Goal: Task Accomplishment & Management: Complete application form

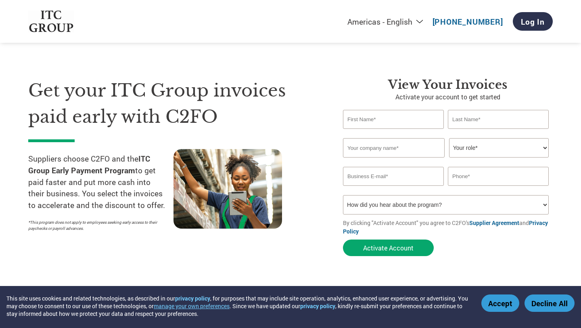
click at [423, 21] on select "Americas - English Américas - Español [GEOGRAPHIC_DATA] - Português [GEOGRAPHIC…" at bounding box center [335, 22] width 187 height 10
select select "en-IN"
click at [394, 122] on input "text" at bounding box center [393, 119] width 101 height 19
type input "[PERSON_NAME]"
type input "H"
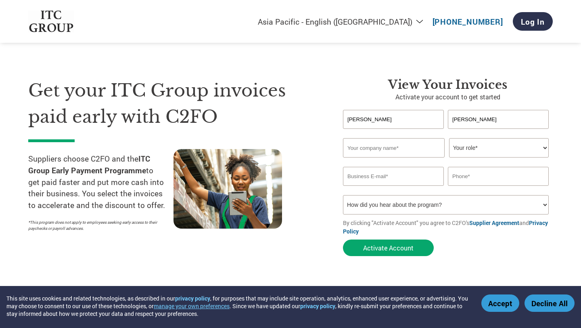
type input "[PERSON_NAME]"
type input "Retail Pulse Labs Pvt. Ltd."
select select "CEO"
type input "[EMAIL_ADDRESS][DOMAIN_NAME]"
type input "9460352362"
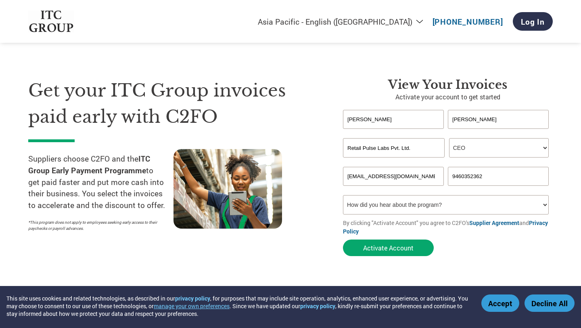
click at [481, 205] on select "How did you hear about the program? Received a letter Email Social Media Online…" at bounding box center [446, 204] width 206 height 19
click at [480, 210] on select "How did you hear about the program? Received a letter Email Social Media Online…" at bounding box center [446, 204] width 206 height 19
select select "Email"
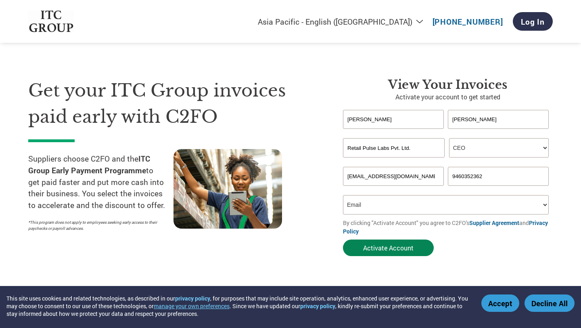
click at [400, 255] on button "Activate Account" at bounding box center [388, 247] width 91 height 17
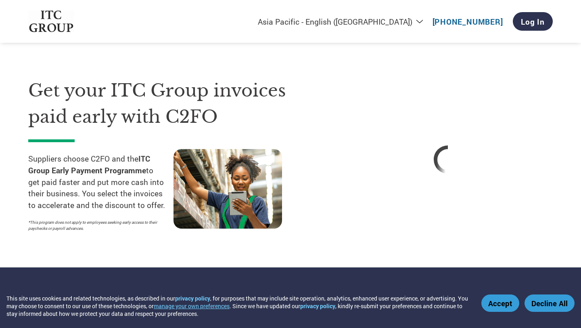
select select "en-IN"
